Goal: Find specific page/section: Find specific page/section

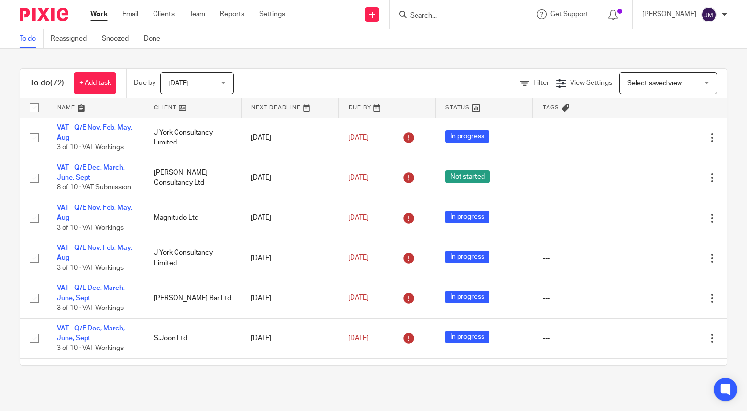
click at [440, 12] on input "Search" at bounding box center [453, 16] width 88 height 9
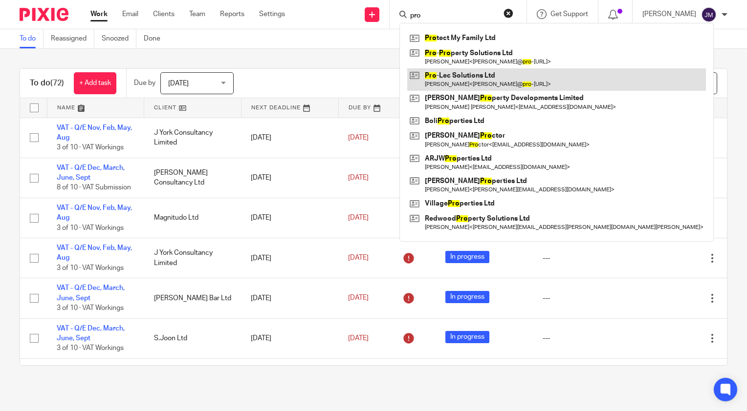
type input "pro"
click at [475, 81] on link at bounding box center [556, 79] width 299 height 22
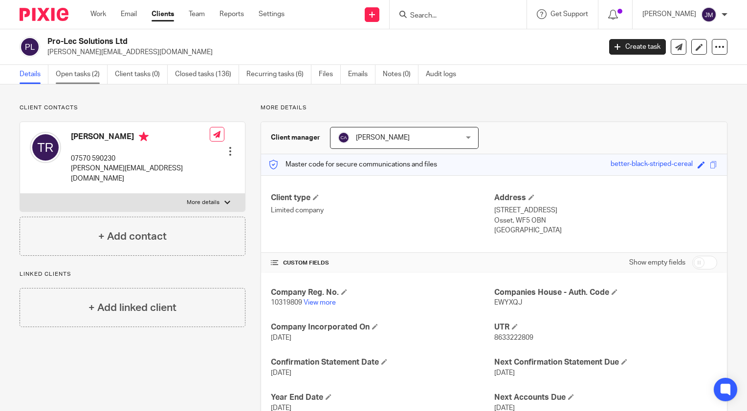
click at [98, 72] on link "Open tasks (2)" at bounding box center [82, 74] width 52 height 19
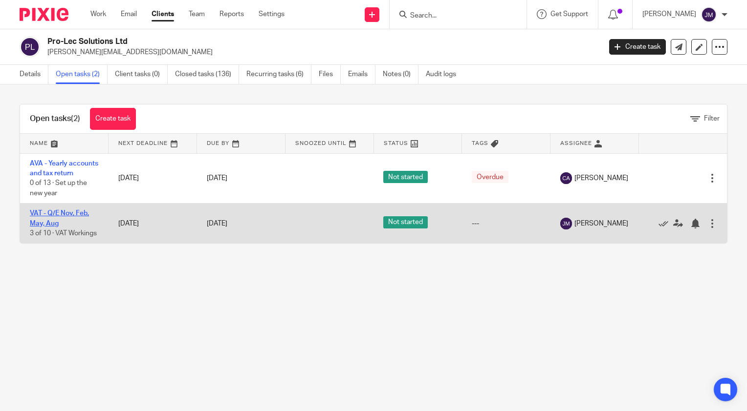
click at [59, 223] on link "VAT - Q/E Nov, Feb, May, Aug" at bounding box center [59, 218] width 59 height 17
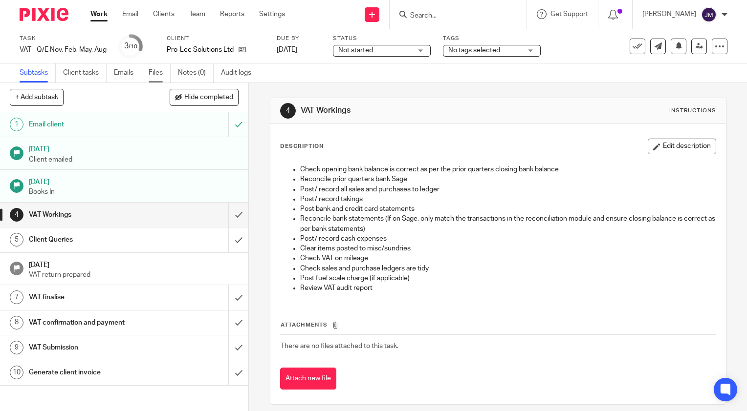
click at [164, 72] on link "Files" at bounding box center [160, 73] width 22 height 19
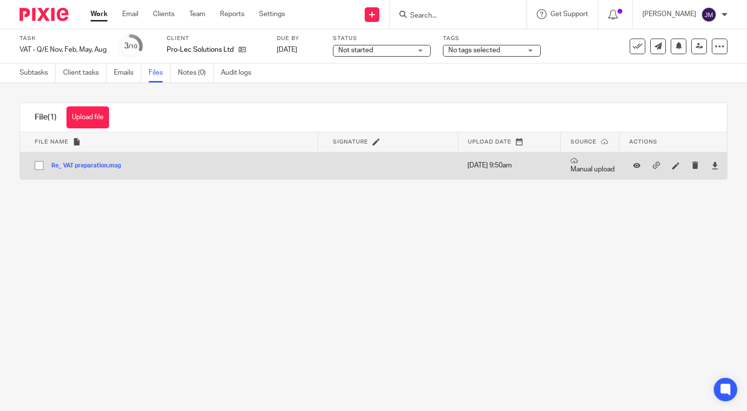
click at [707, 165] on div at bounding box center [714, 165] width 15 height 15
click at [711, 163] on icon at bounding box center [714, 165] width 7 height 7
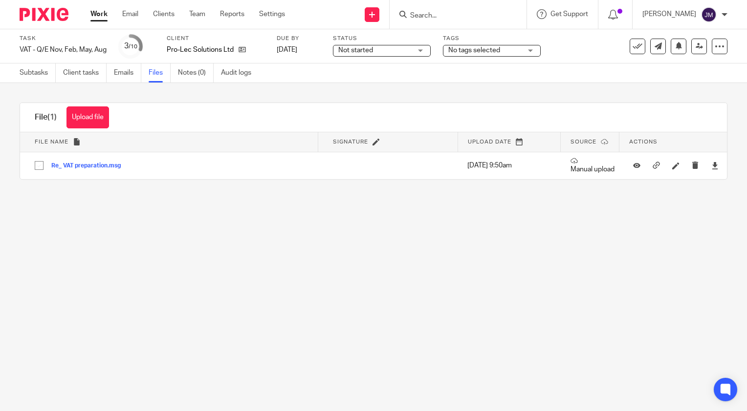
click at [467, 15] on input "Search" at bounding box center [453, 16] width 88 height 9
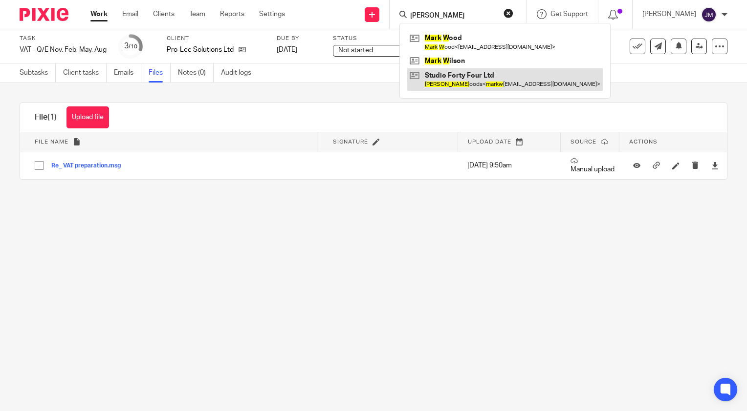
type input "mark w"
click at [493, 83] on link at bounding box center [504, 79] width 195 height 22
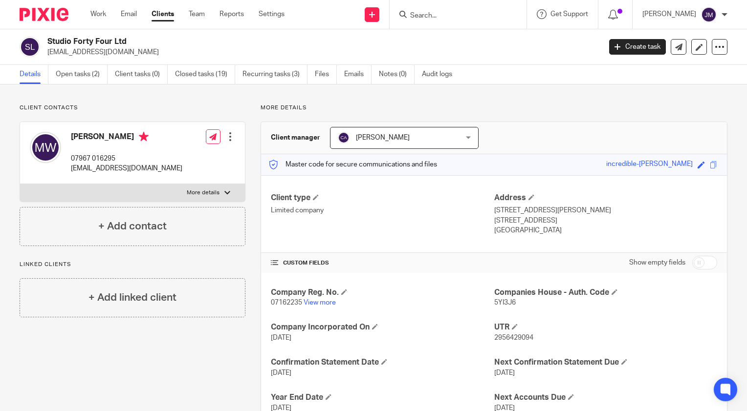
click at [460, 17] on input "Search" at bounding box center [453, 16] width 88 height 9
click at [446, 15] on input "Search" at bounding box center [453, 16] width 88 height 9
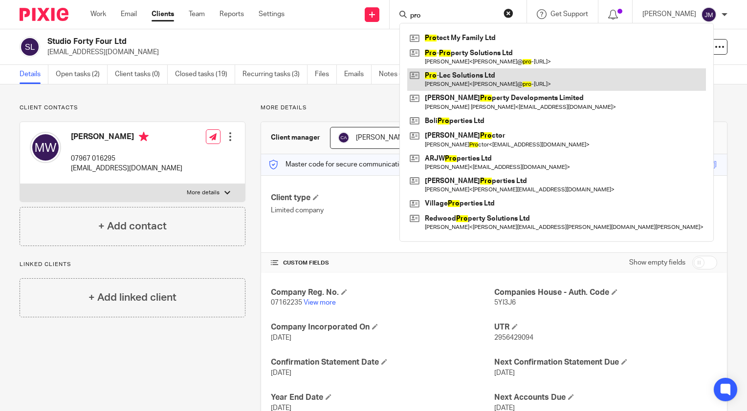
type input "pro"
click at [470, 77] on link at bounding box center [556, 79] width 299 height 22
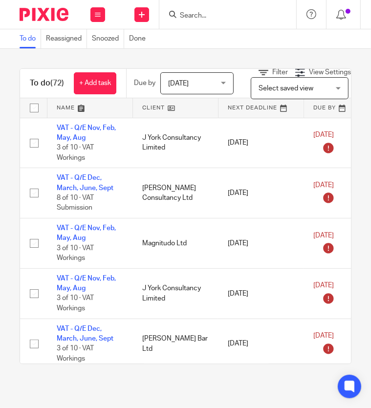
click at [214, 19] on input "Search" at bounding box center [223, 16] width 88 height 9
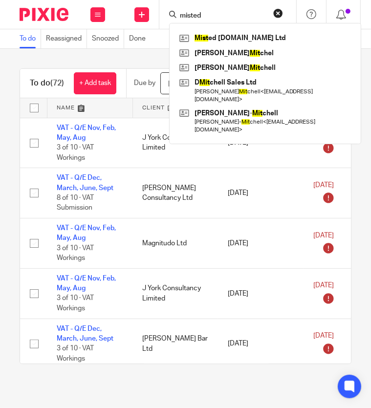
type input "misted"
click button "submit" at bounding box center [0, 0] width 0 height 0
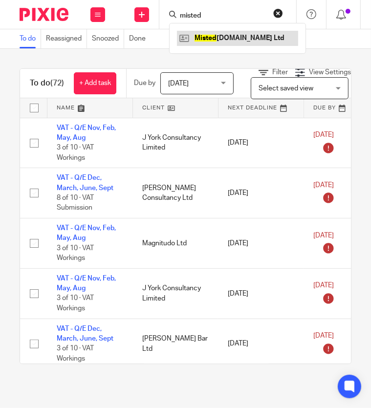
click at [200, 33] on link at bounding box center [237, 38] width 121 height 15
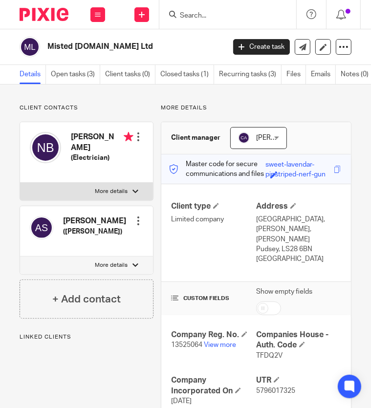
scroll to position [188, 0]
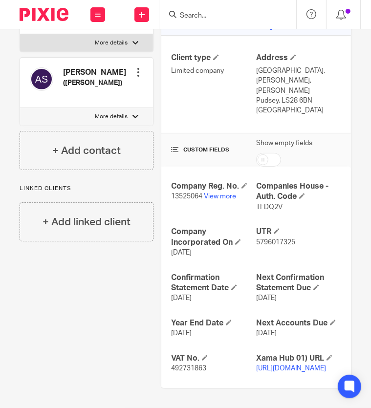
click at [191, 365] on span "492731863" at bounding box center [188, 368] width 35 height 7
copy span "492731863"
